Goal: Task Accomplishment & Management: Manage account settings

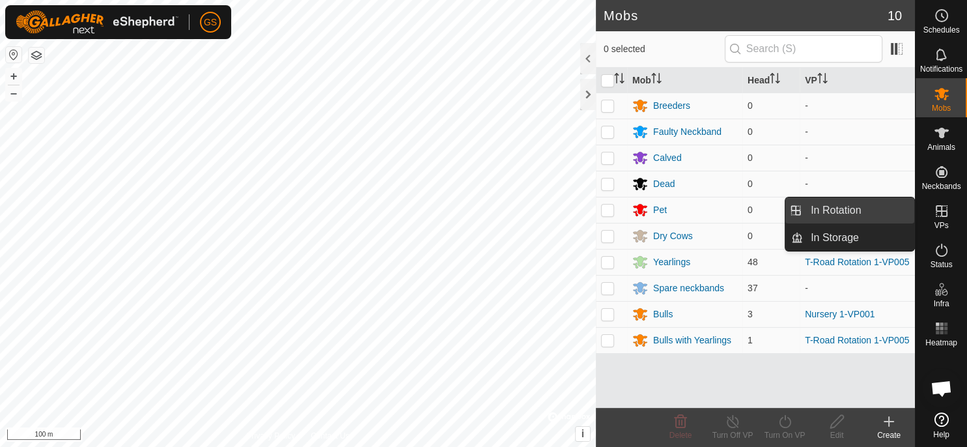
click at [880, 210] on link "In Rotation" at bounding box center [858, 210] width 111 height 26
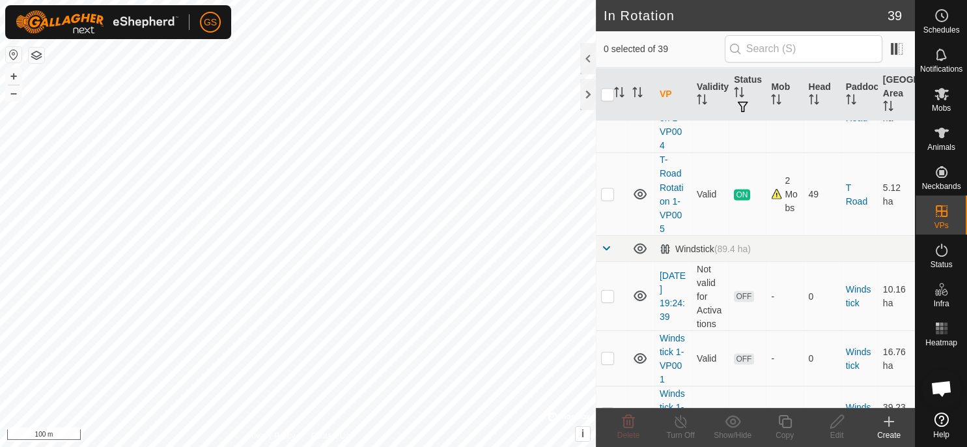
scroll to position [2361, 0]
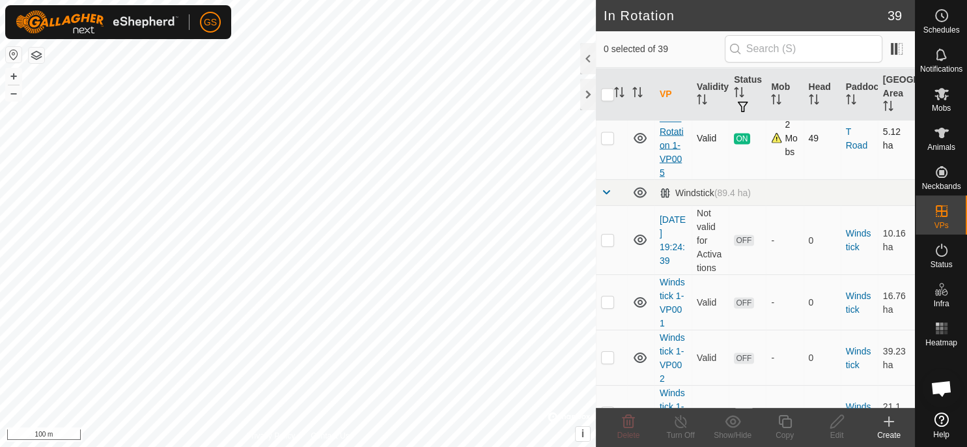
click at [666, 151] on link "T-Road Rotation 1-VP005" at bounding box center [672, 137] width 24 height 79
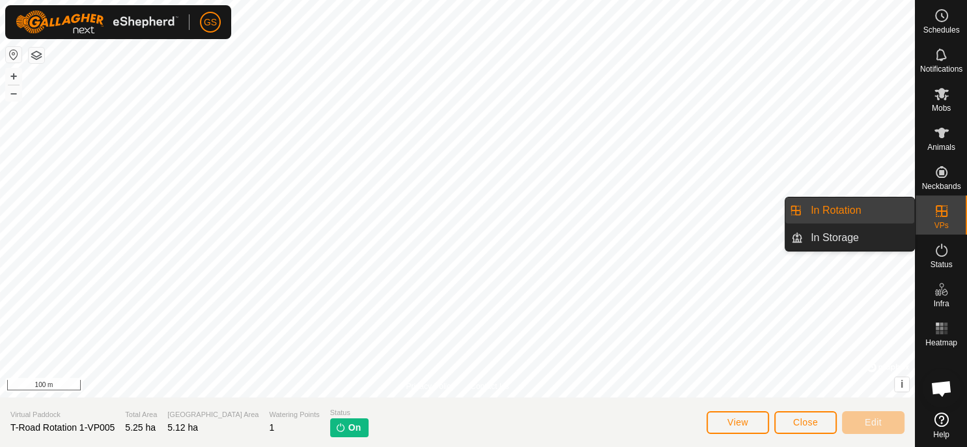
click at [899, 207] on link "In Rotation" at bounding box center [858, 210] width 111 height 26
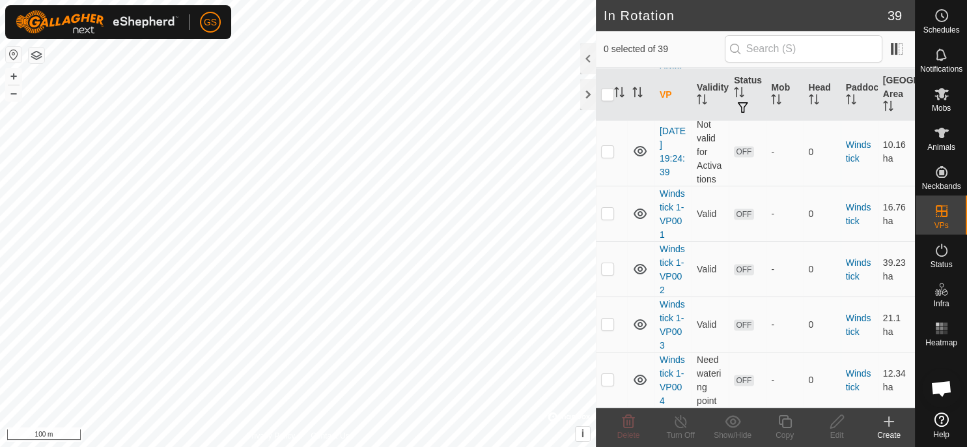
scroll to position [2224, 0]
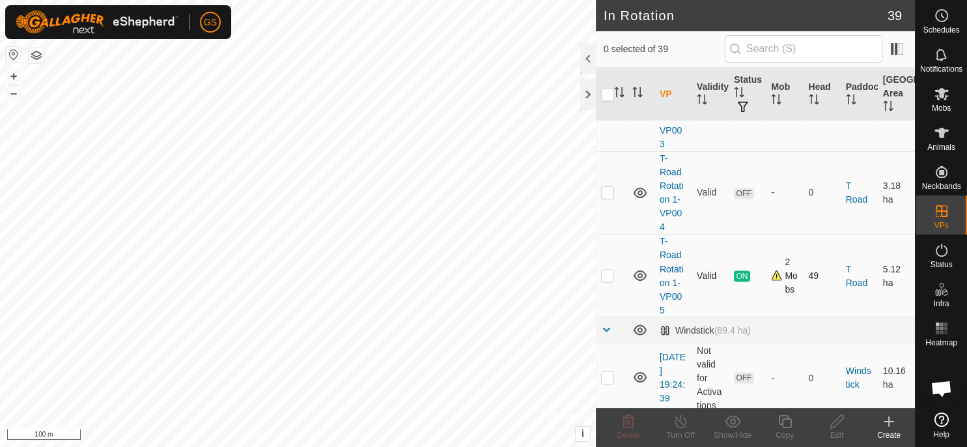
click at [608, 270] on p-checkbox at bounding box center [607, 275] width 13 height 10
checkbox input "true"
click at [788, 428] on icon at bounding box center [785, 421] width 16 height 16
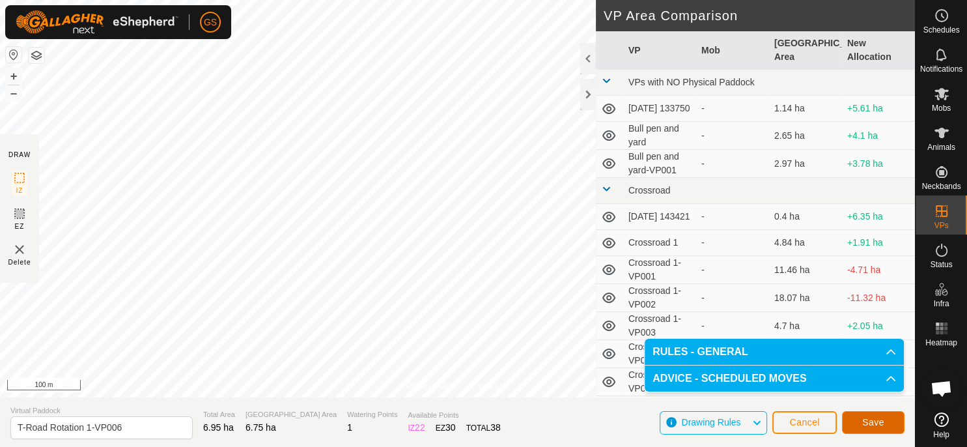
click at [879, 422] on span "Save" at bounding box center [873, 422] width 22 height 10
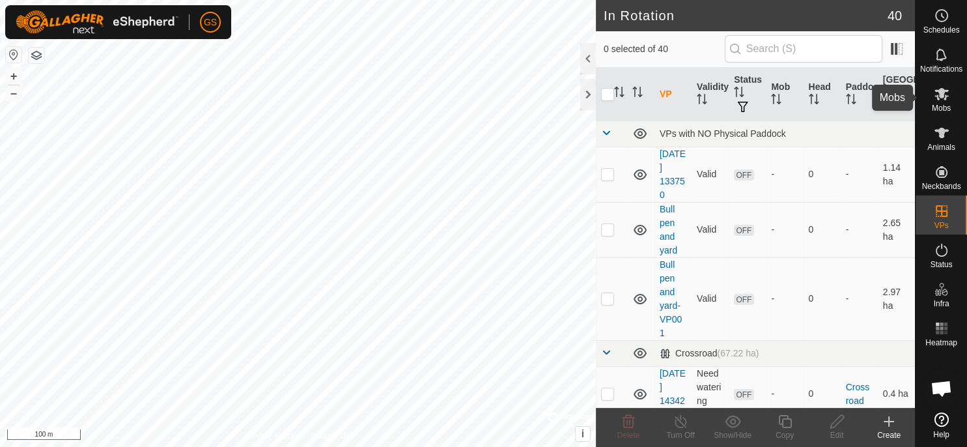
click at [946, 108] on span "Mobs" at bounding box center [941, 108] width 19 height 8
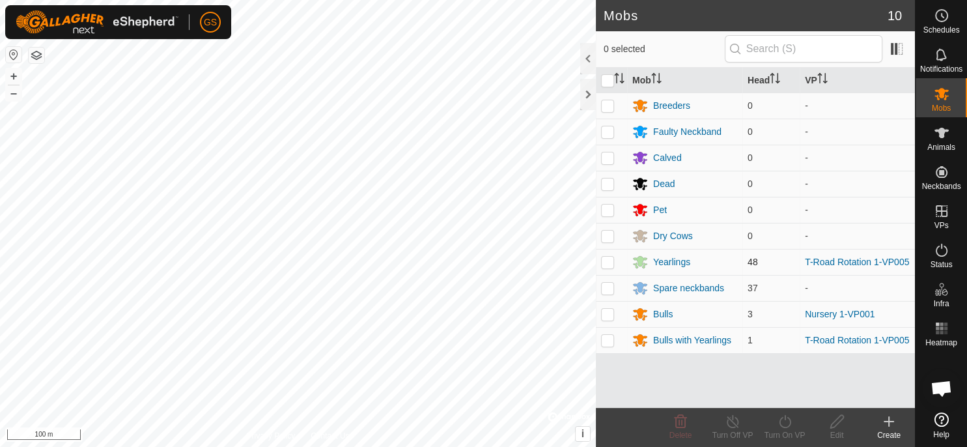
click at [609, 263] on p-checkbox at bounding box center [607, 262] width 13 height 10
checkbox input "true"
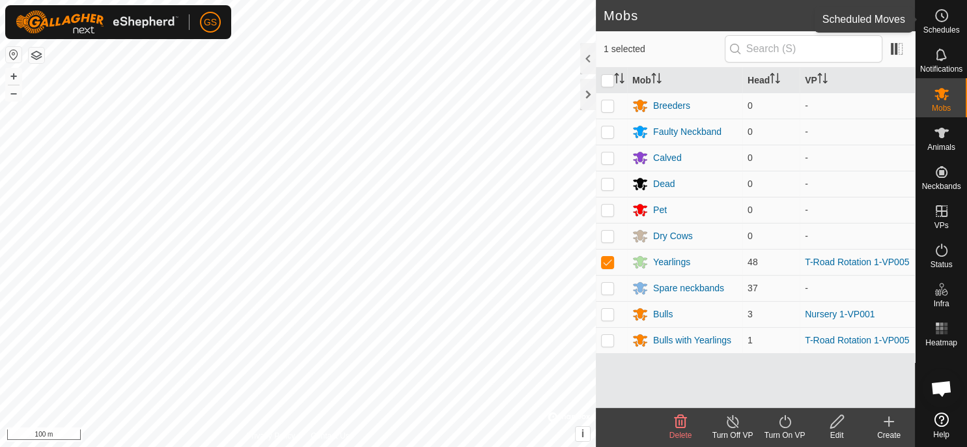
click at [944, 18] on icon at bounding box center [942, 16] width 16 height 16
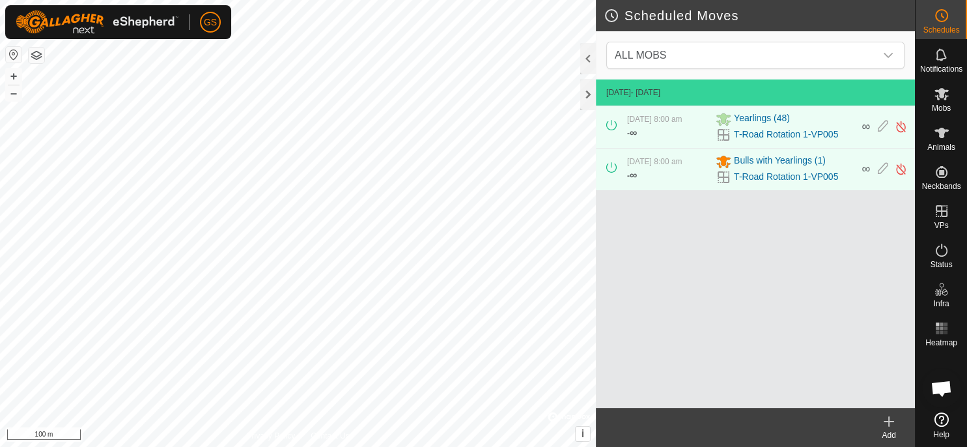
click at [886, 419] on icon at bounding box center [889, 421] width 16 height 16
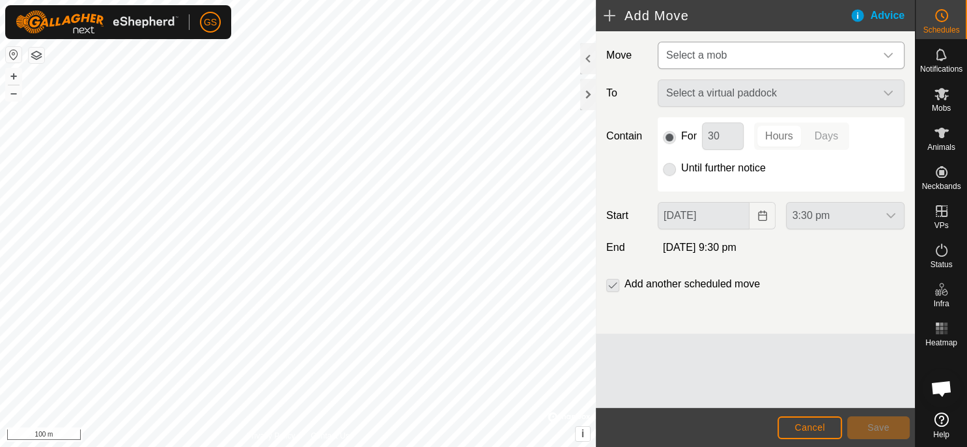
click at [878, 61] on div "dropdown trigger" at bounding box center [888, 55] width 26 height 26
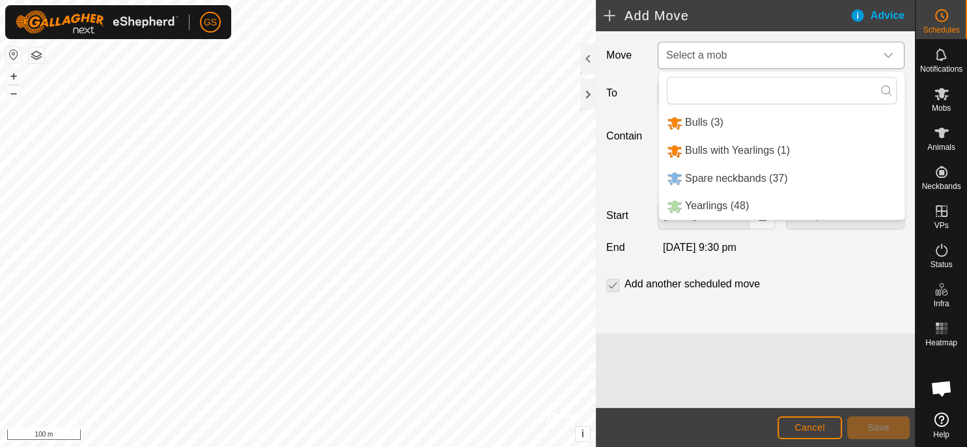
click at [888, 54] on icon "dropdown trigger" at bounding box center [888, 55] width 10 height 10
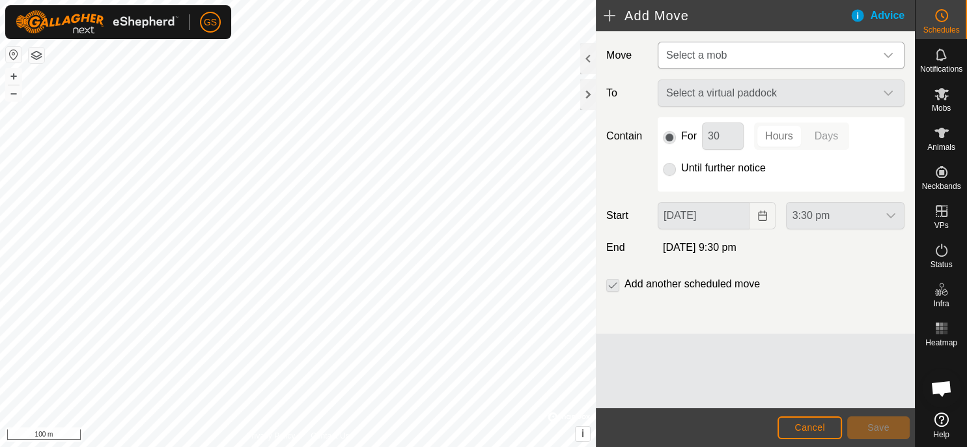
click at [888, 54] on icon "dropdown trigger" at bounding box center [888, 55] width 10 height 10
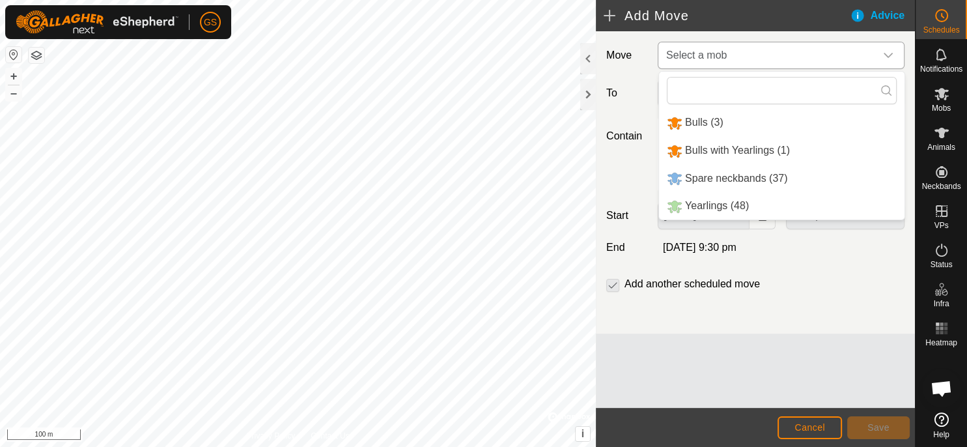
click at [738, 207] on li "Yearlings (48)" at bounding box center [781, 206] width 245 height 27
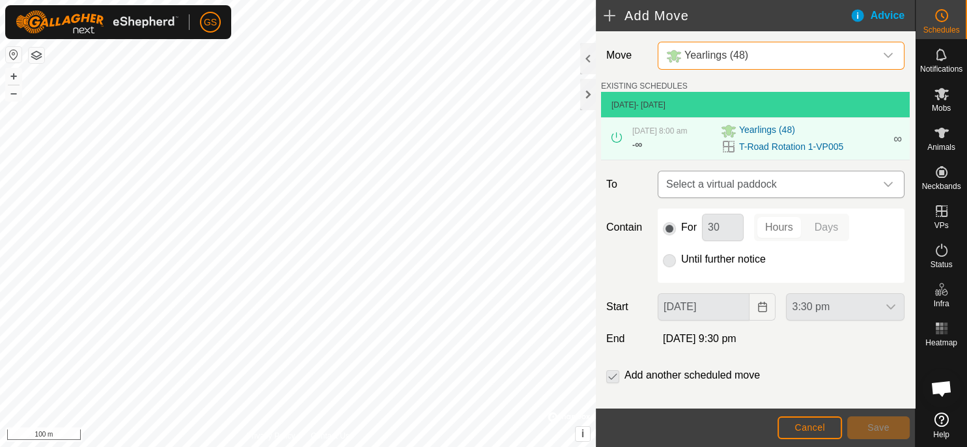
click at [747, 188] on span "Select a virtual paddock" at bounding box center [768, 184] width 214 height 26
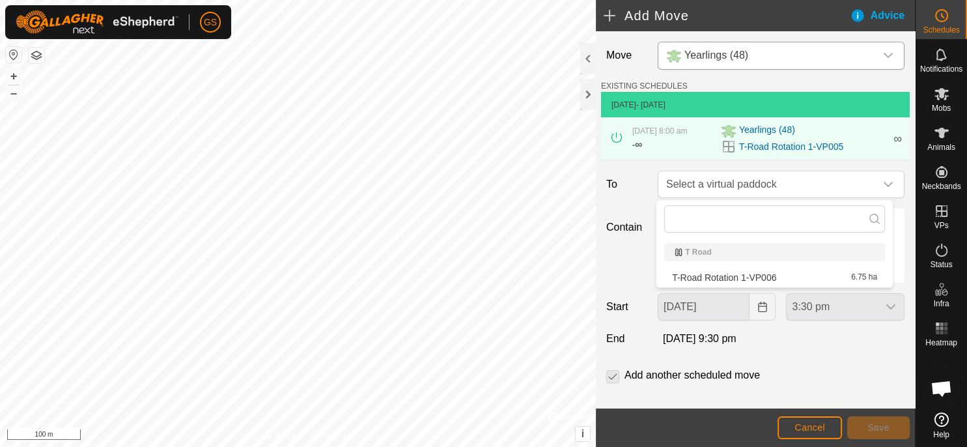
click at [753, 269] on li "T-Road Rotation 1-VP006 6.75 ha" at bounding box center [774, 278] width 221 height 20
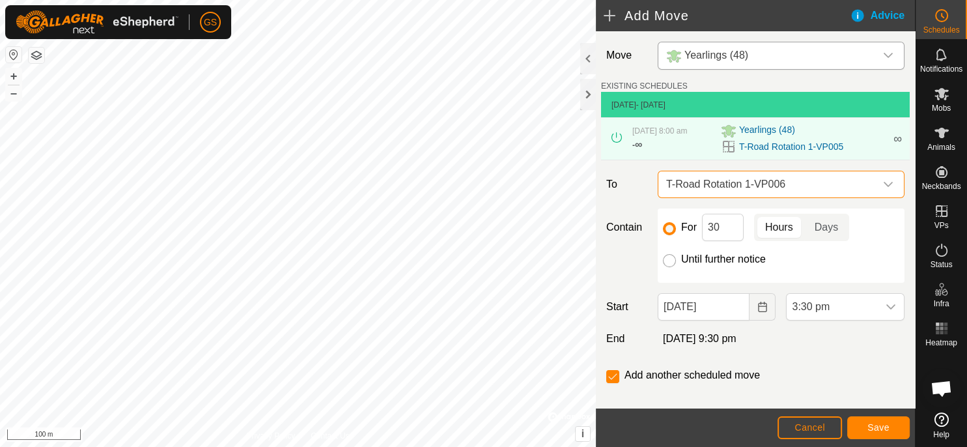
click at [664, 259] on input "Until further notice" at bounding box center [669, 260] width 13 height 13
radio input "true"
checkbox input "false"
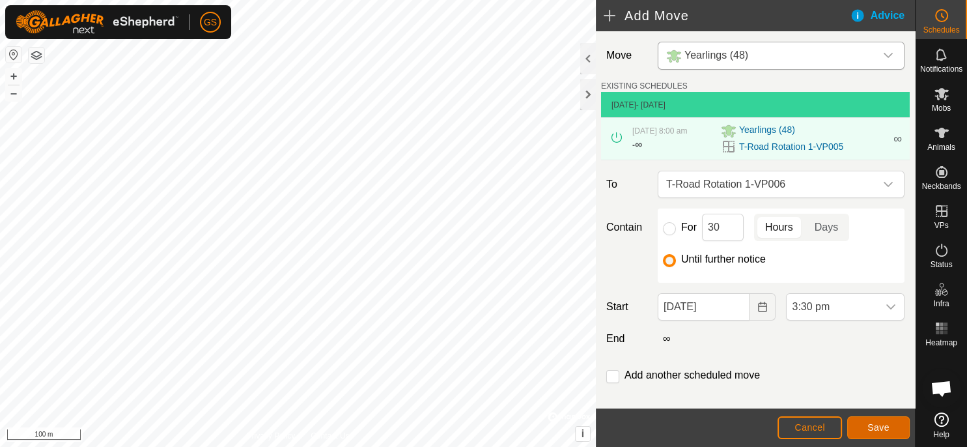
click at [880, 422] on span "Save" at bounding box center [878, 427] width 22 height 10
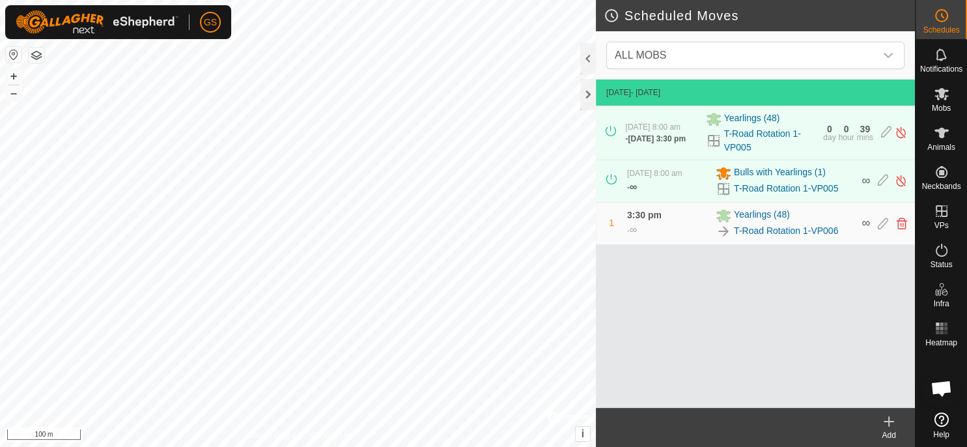
click at [886, 426] on icon at bounding box center [889, 421] width 16 height 16
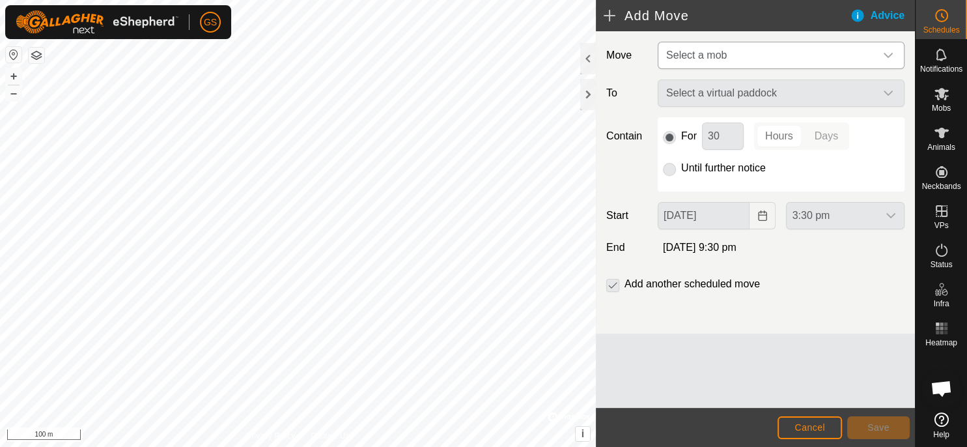
click at [899, 57] on div "dropdown trigger" at bounding box center [888, 55] width 26 height 26
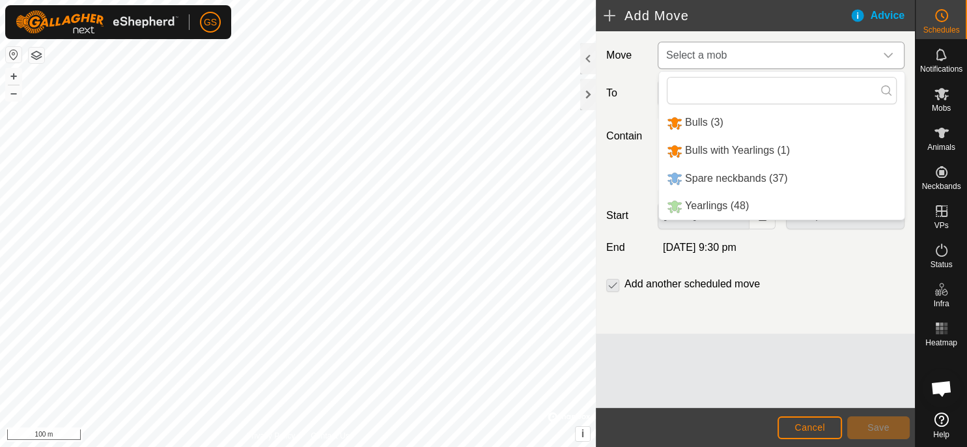
click at [773, 146] on li "Bulls with Yearlings (1)" at bounding box center [781, 150] width 245 height 27
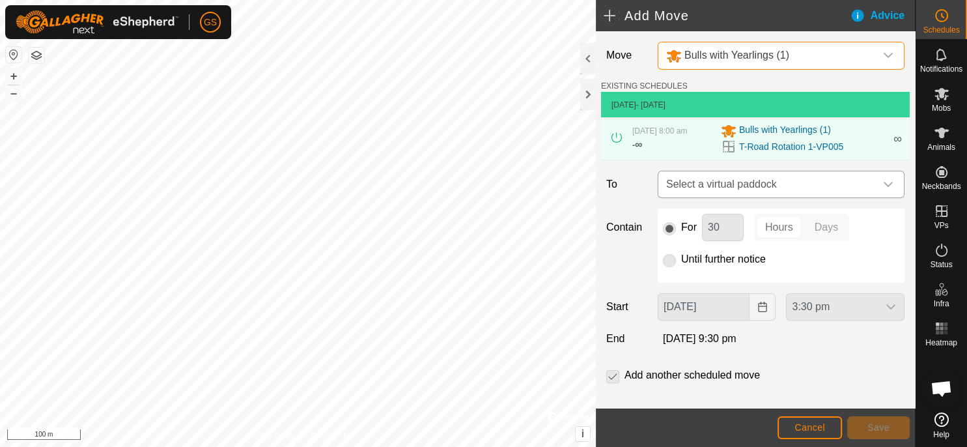
click at [741, 182] on span "Select a virtual paddock" at bounding box center [768, 184] width 214 height 26
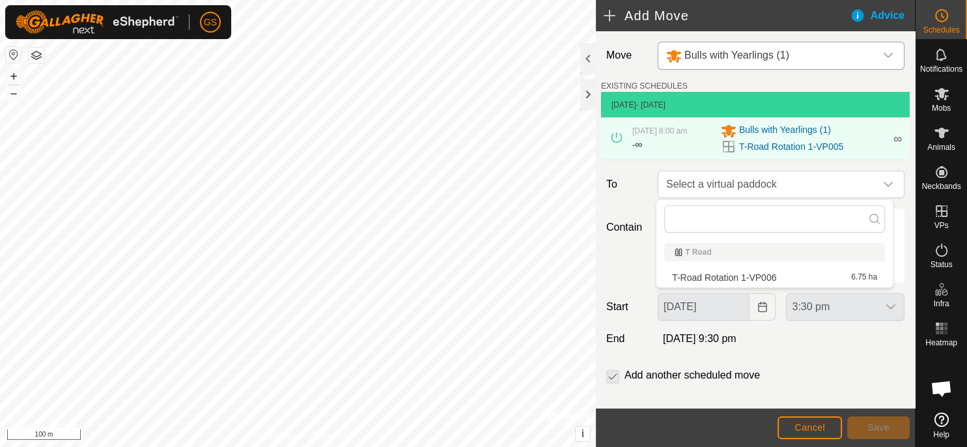
click at [729, 276] on span "T-Road Rotation 1-VP006" at bounding box center [724, 277] width 104 height 9
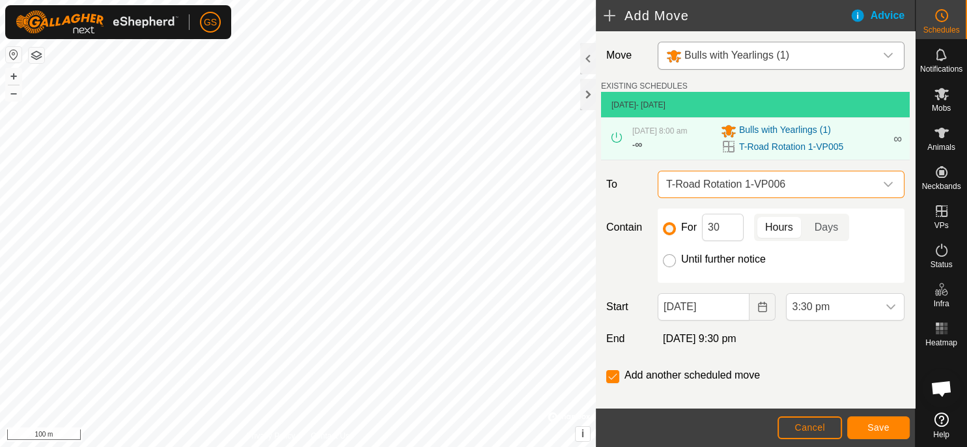
click at [671, 262] on input "Until further notice" at bounding box center [669, 260] width 13 height 13
radio input "true"
checkbox input "false"
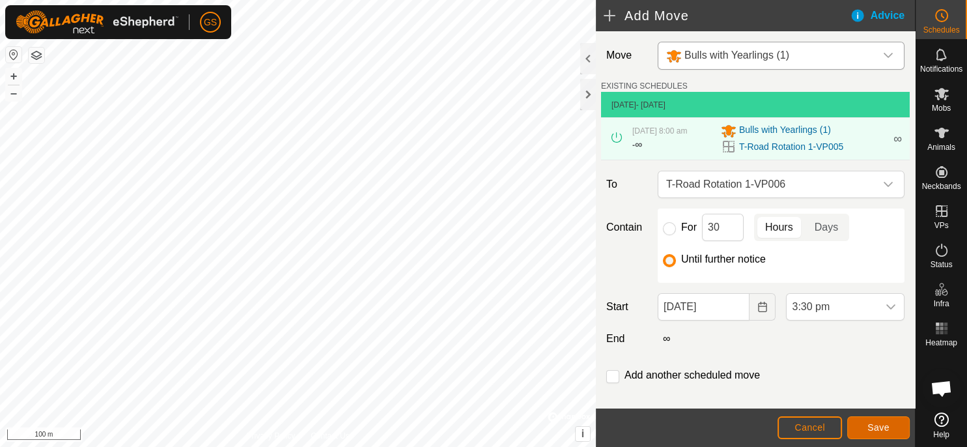
click at [879, 427] on span "Save" at bounding box center [878, 427] width 22 height 10
